Goal: Information Seeking & Learning: Learn about a topic

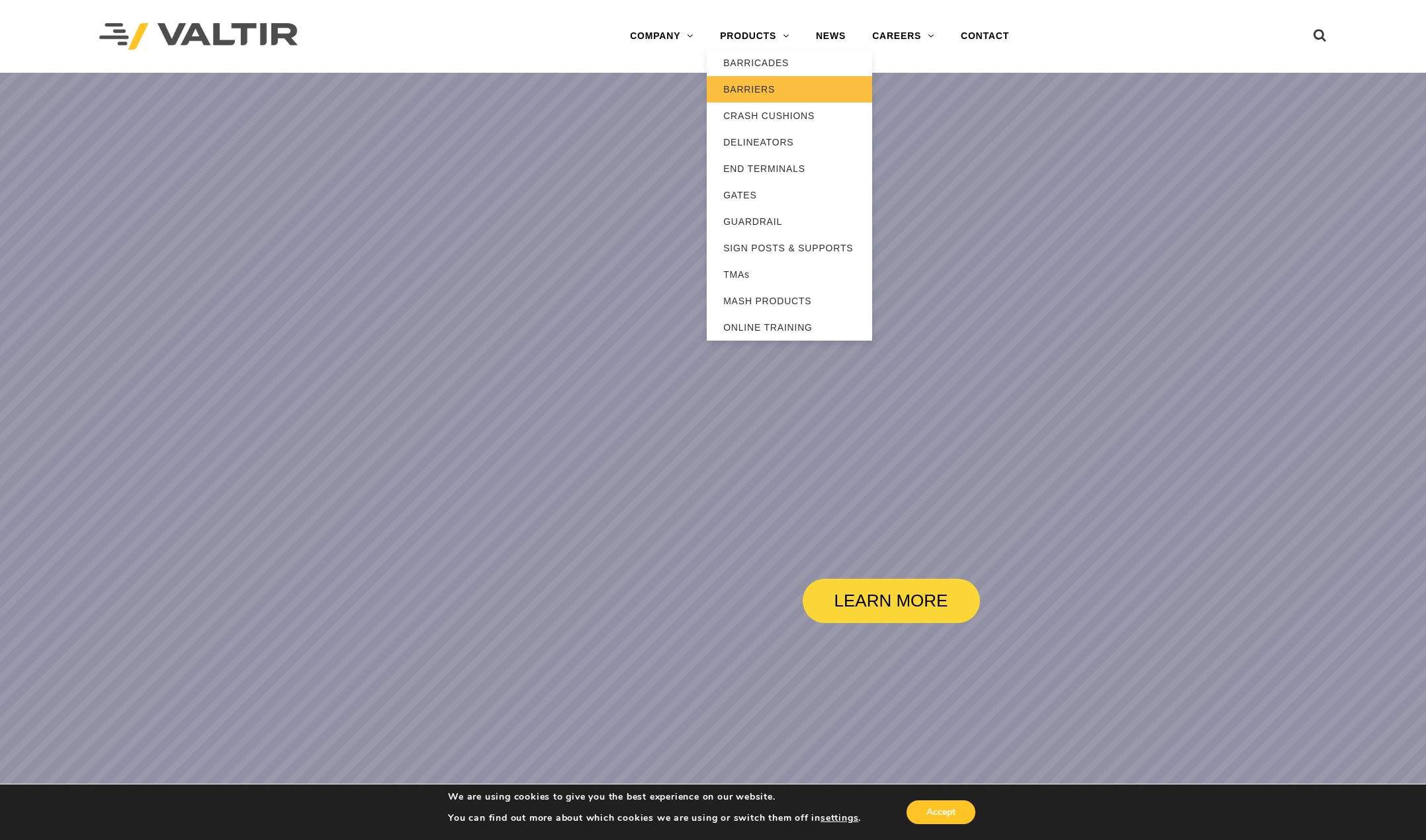
click at [754, 86] on link "BARRIERS" at bounding box center [789, 89] width 166 height 26
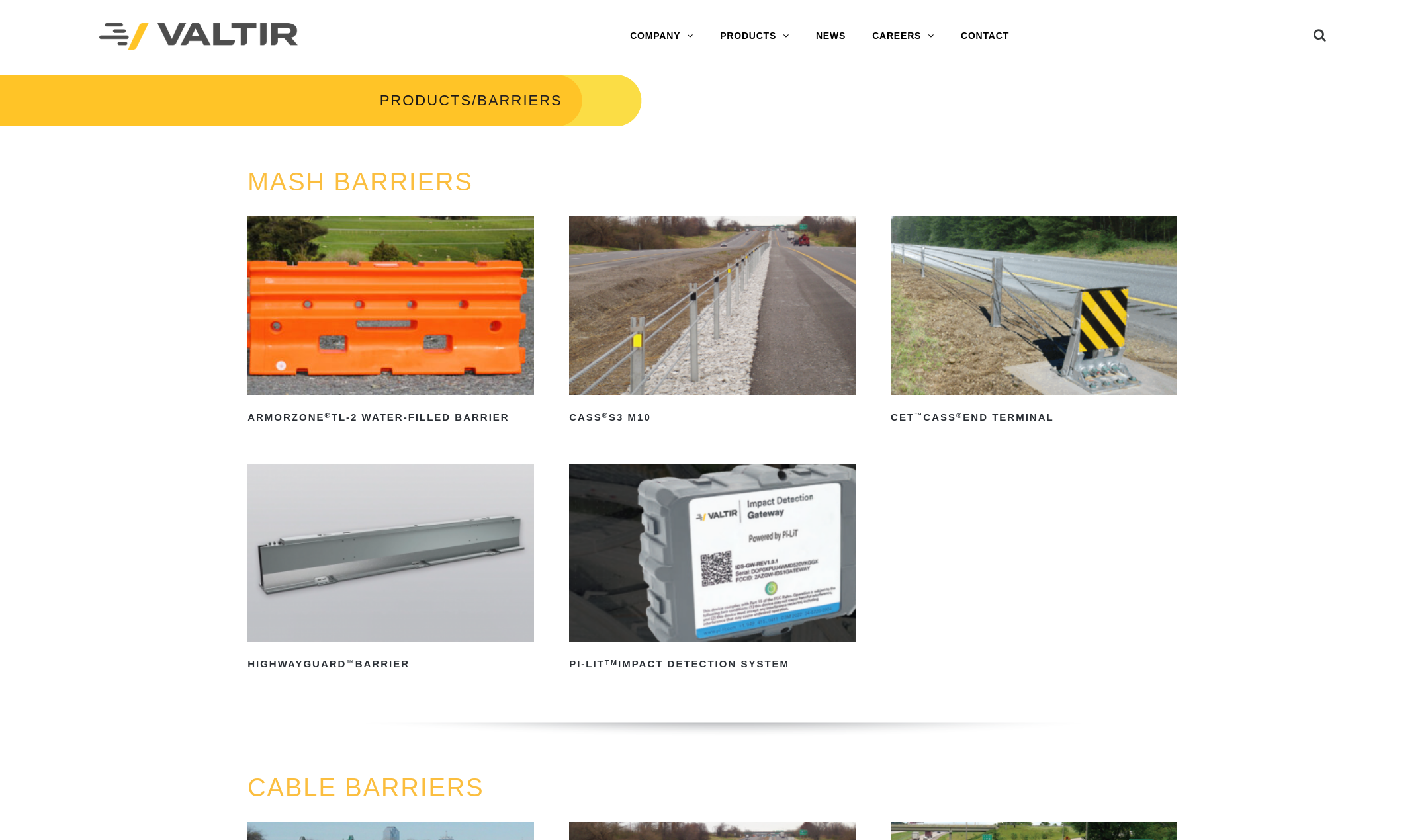
click at [711, 296] on img at bounding box center [712, 305] width 286 height 179
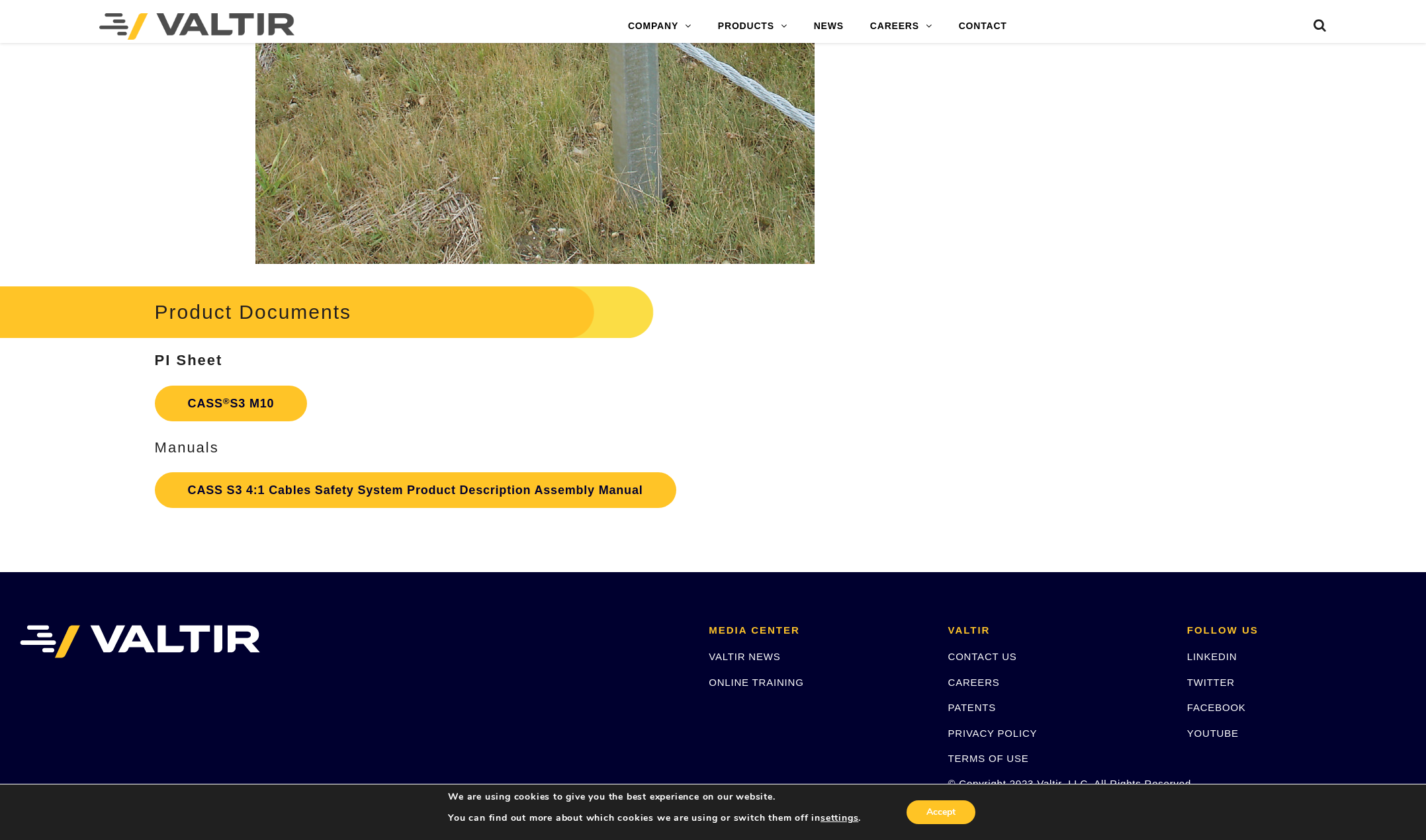
scroll to position [2910, 0]
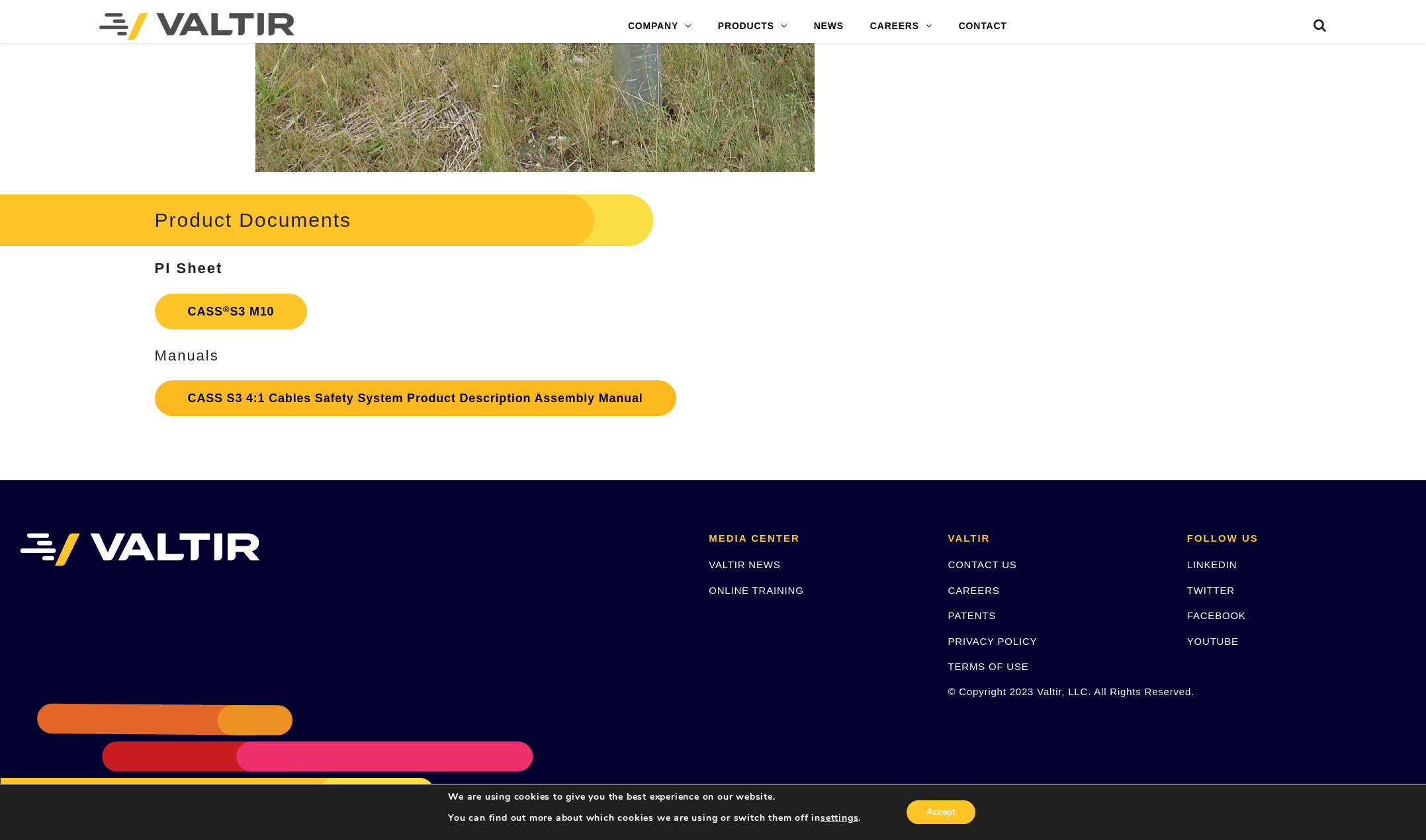
click at [386, 398] on link "CASS S3 4:1 Cables Safety System Product Description Assembly Manual" at bounding box center [415, 398] width 521 height 36
